Goal: Find specific page/section: Find specific page/section

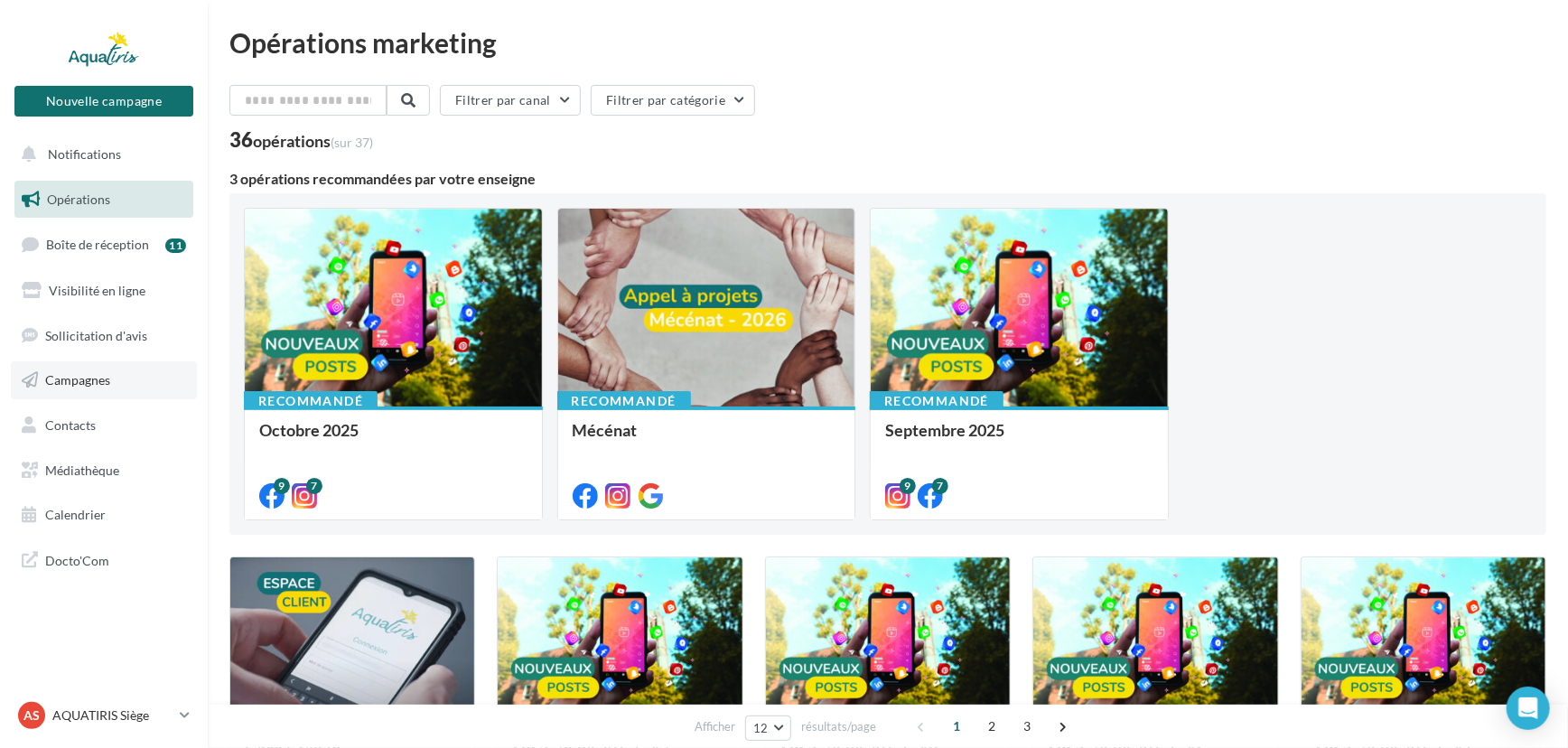
click at [95, 372] on span "Campagnes" at bounding box center [77, 380] width 65 height 15
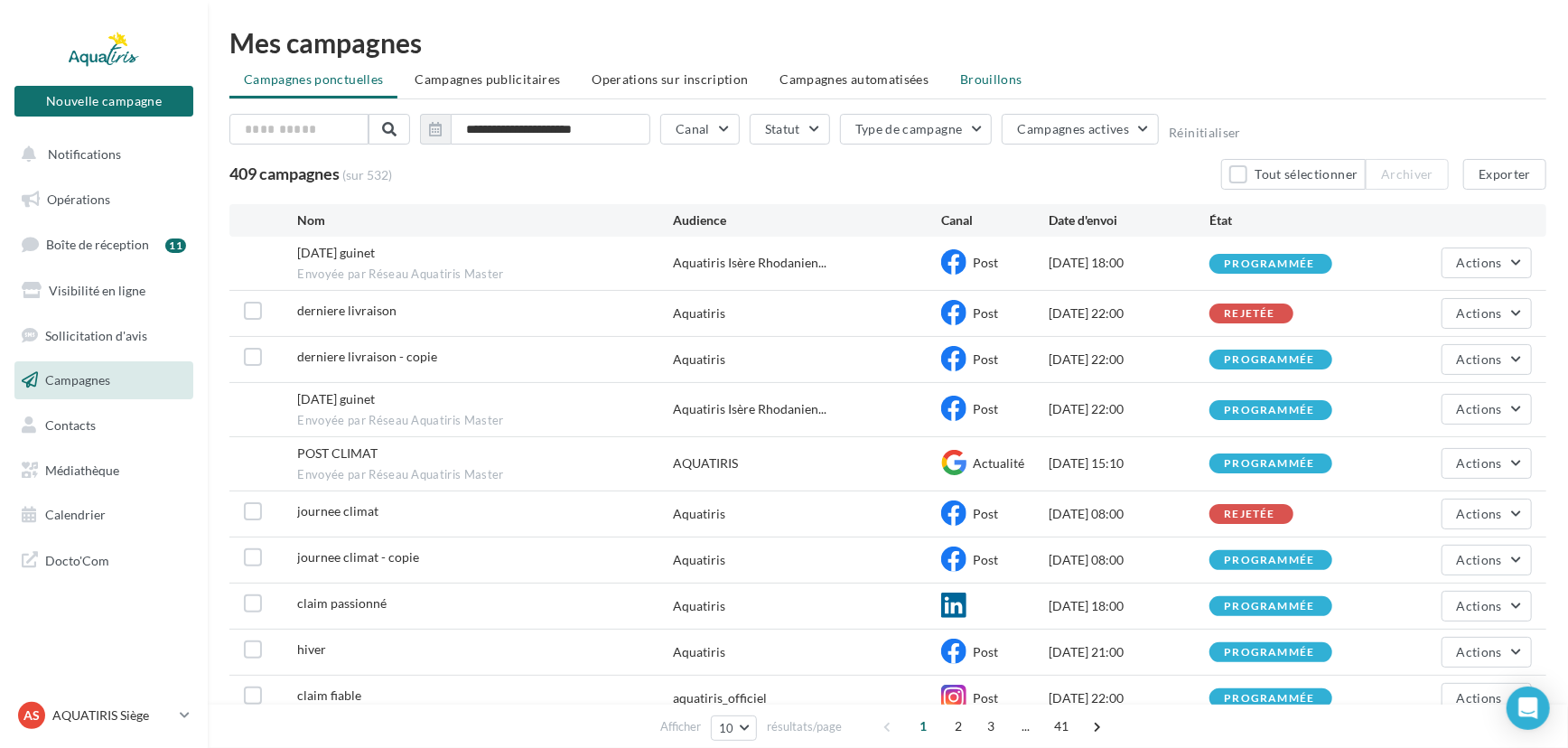
click at [975, 88] on li "Brouillons" at bounding box center [992, 79] width 91 height 33
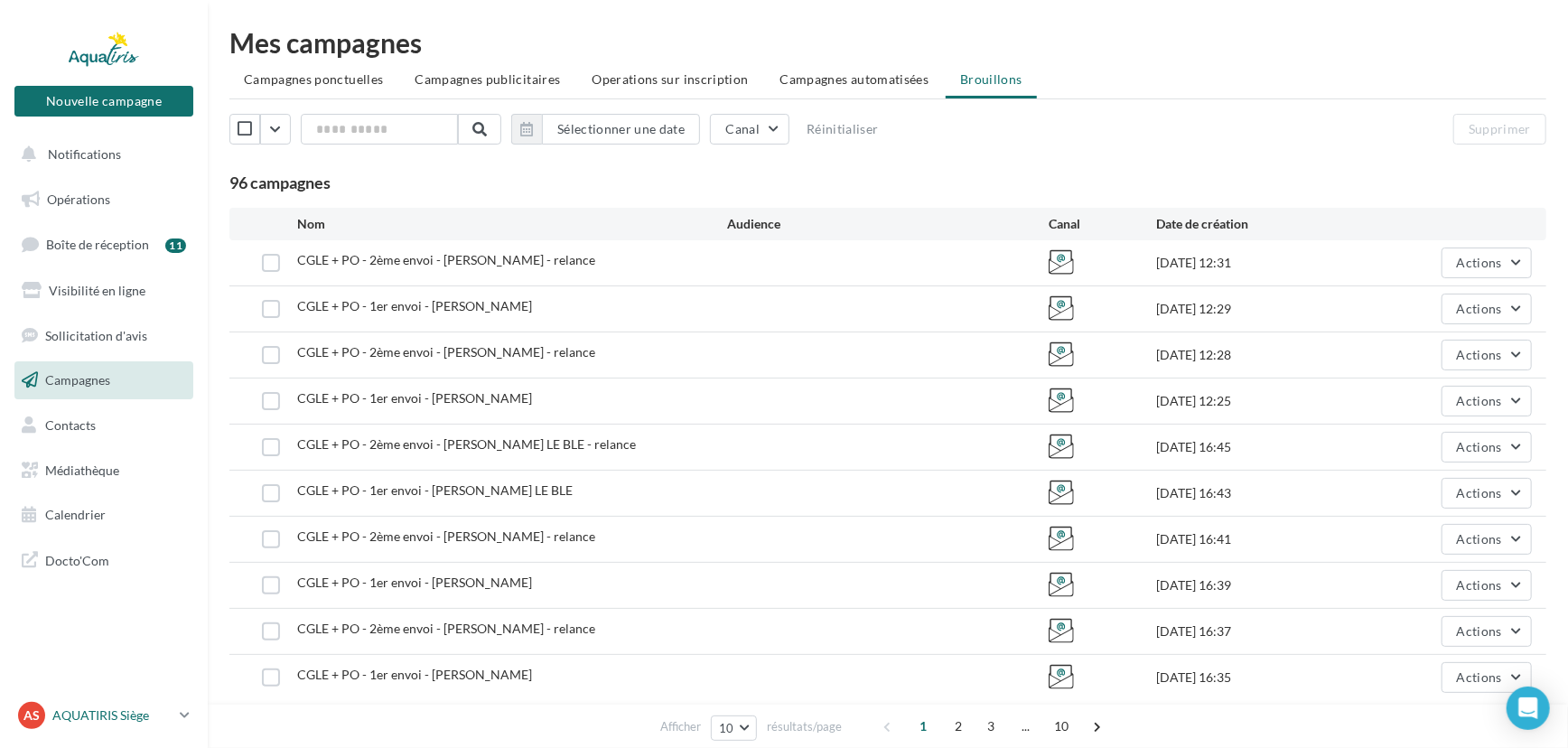
click at [62, 720] on p "AQUATIRIS Siège" at bounding box center [112, 714] width 120 height 18
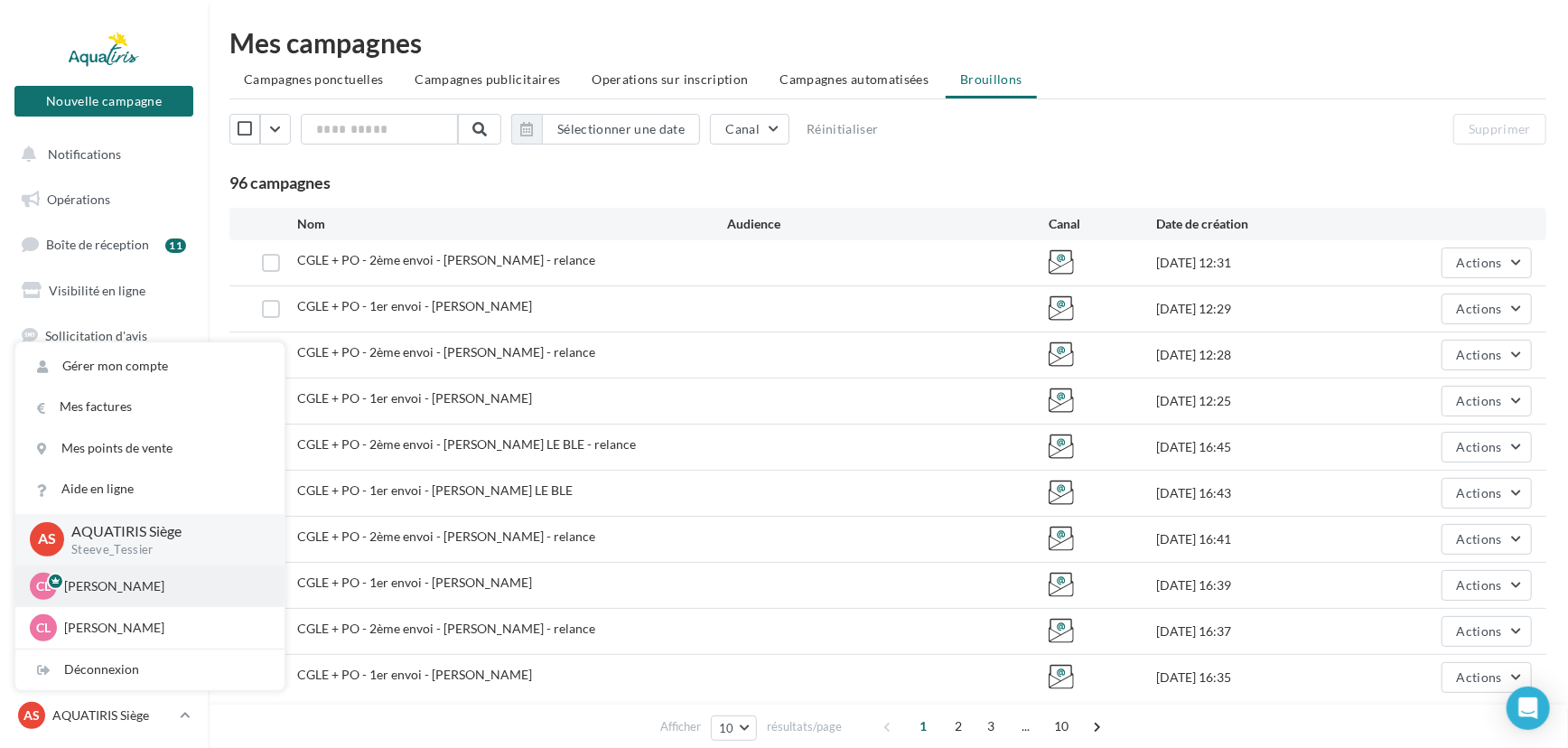
click at [112, 597] on div "CL Chloé Lallée chloe.lallee@aquatiris.fr" at bounding box center [150, 586] width 241 height 27
